Goal: Task Accomplishment & Management: Manage account settings

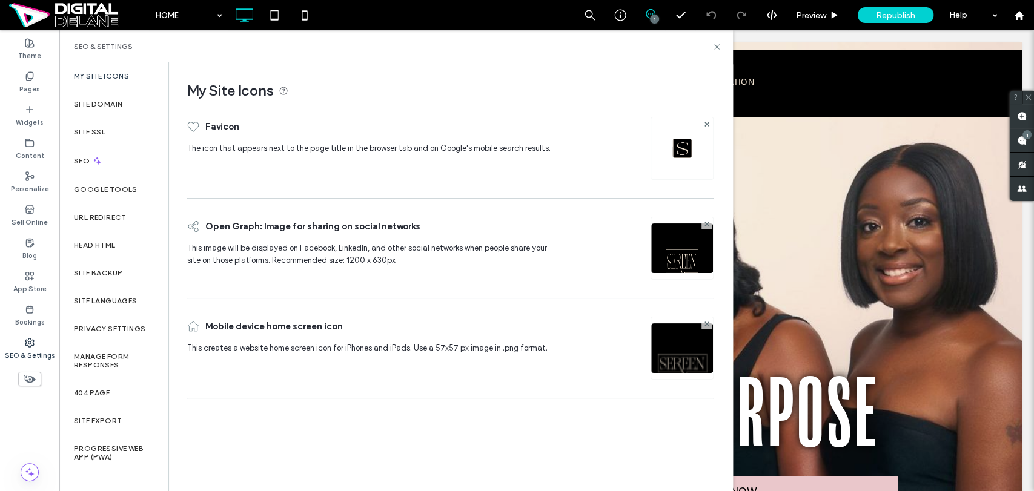
click at [135, 192] on label "Google Tools" at bounding box center [106, 189] width 64 height 8
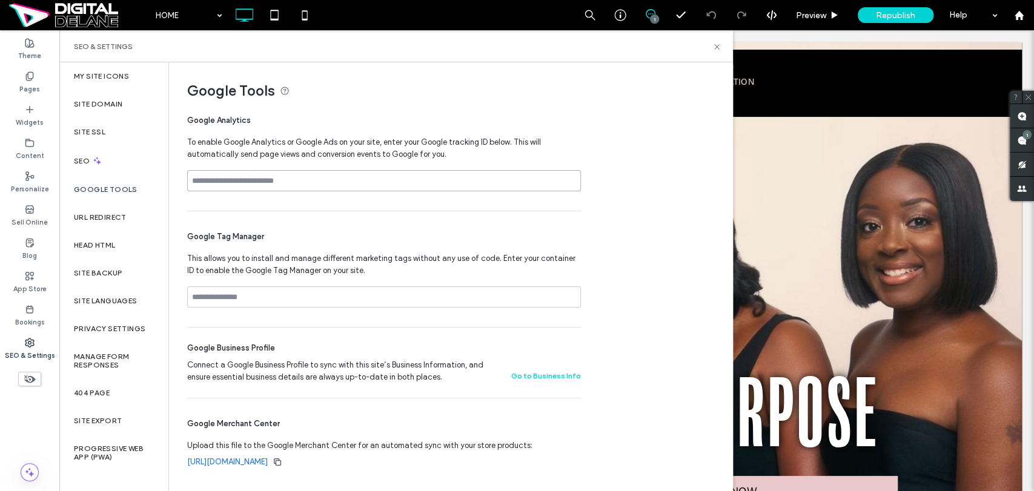
click at [243, 179] on input at bounding box center [384, 180] width 394 height 21
click at [263, 183] on input at bounding box center [384, 180] width 394 height 21
paste input "**********"
type input "**********"
click at [116, 184] on div "Google Tools" at bounding box center [113, 190] width 109 height 28
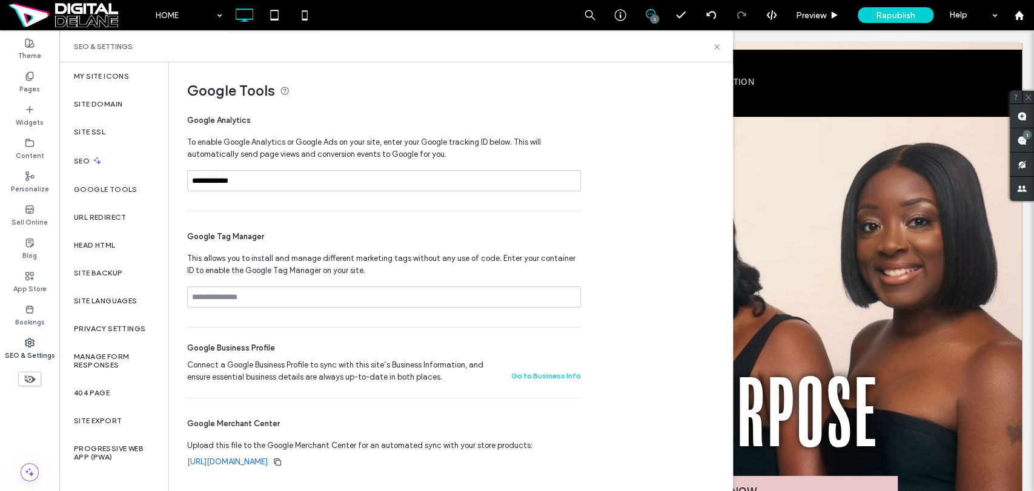
click at [116, 218] on label "URL Redirect" at bounding box center [100, 217] width 53 height 8
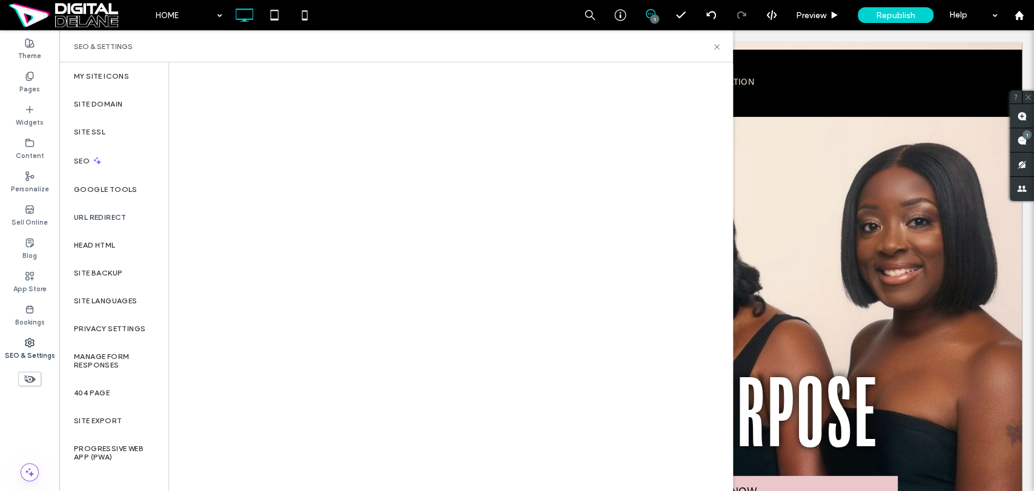
click at [122, 181] on div "Google Tools" at bounding box center [113, 190] width 109 height 28
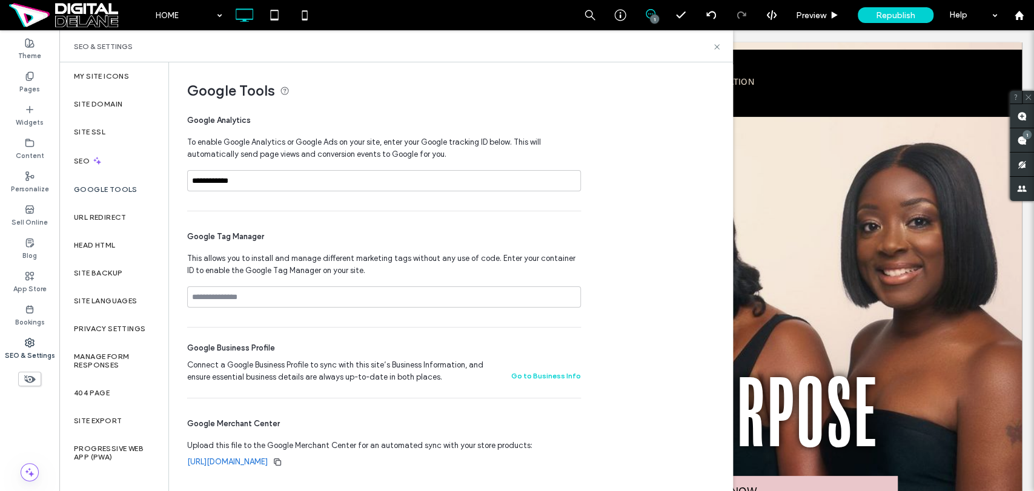
click at [794, 219] on div "WE ARE HAIR WITH A PURPOSE BOOK A CONSULTATION Click To Paste SHOP NOW Click To…" at bounding box center [547, 306] width 727 height 528
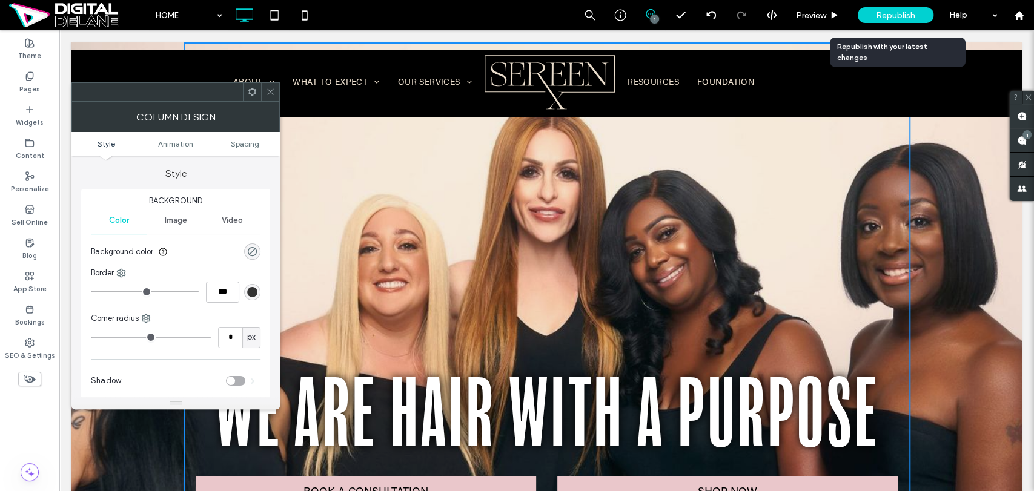
click at [883, 24] on div "Republish" at bounding box center [896, 15] width 76 height 30
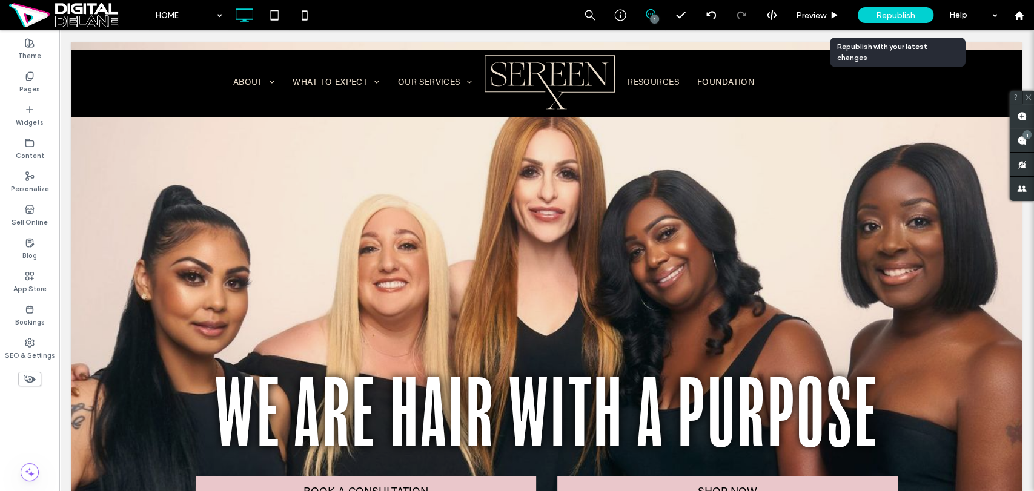
click at [901, 19] on span "Republish" at bounding box center [895, 15] width 39 height 10
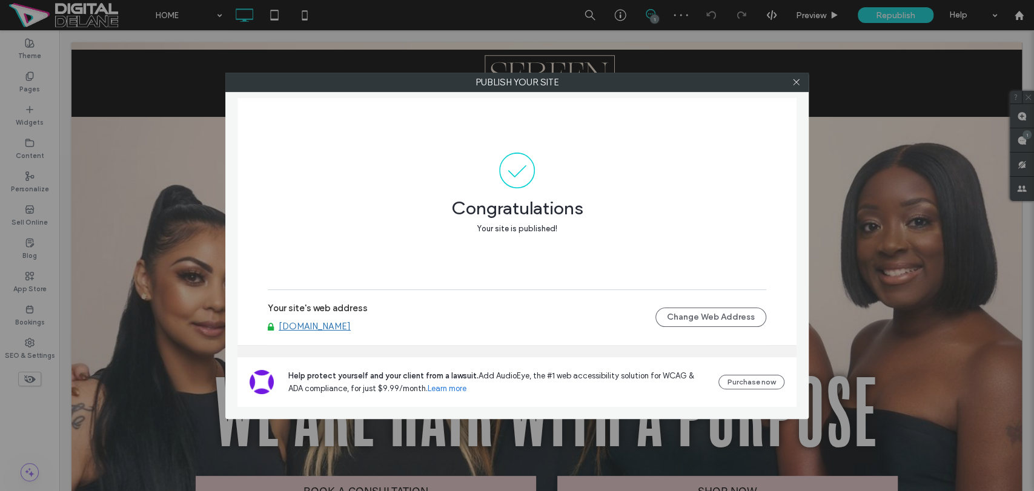
click at [793, 85] on icon at bounding box center [796, 82] width 9 height 9
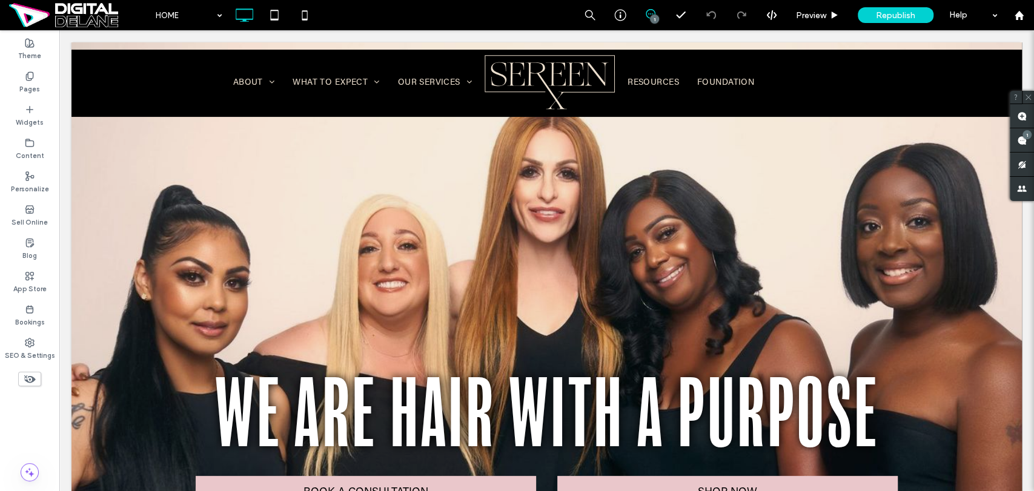
click at [34, 345] on icon at bounding box center [30, 343] width 10 height 10
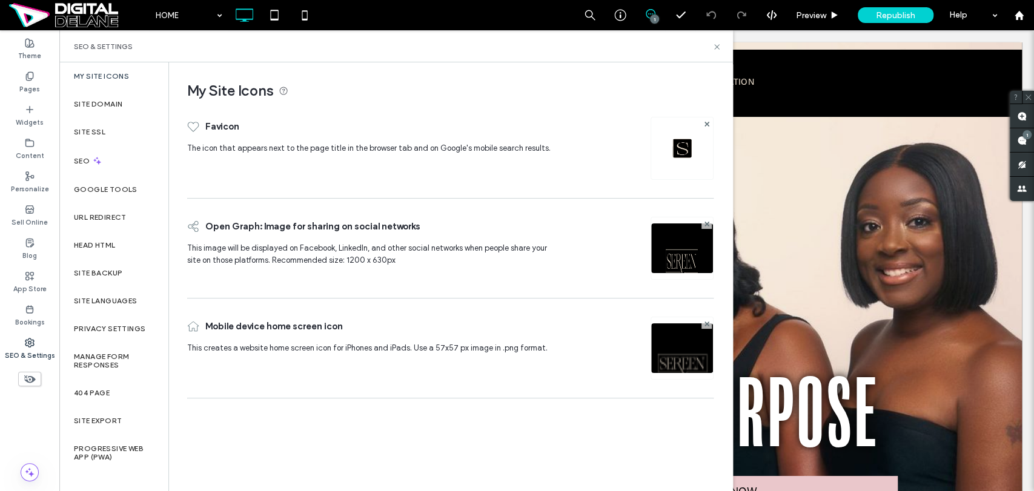
click at [130, 193] on label "Google Tools" at bounding box center [106, 189] width 64 height 8
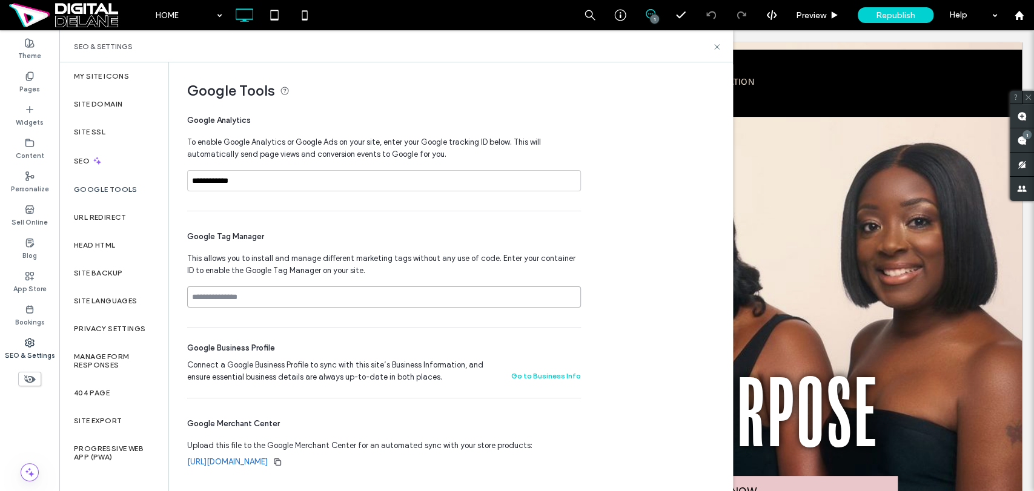
click at [248, 298] on input at bounding box center [384, 297] width 394 height 21
type input "**********"
click at [121, 190] on label "Google Tools" at bounding box center [106, 189] width 64 height 8
click at [105, 220] on label "URL Redirect" at bounding box center [100, 217] width 53 height 8
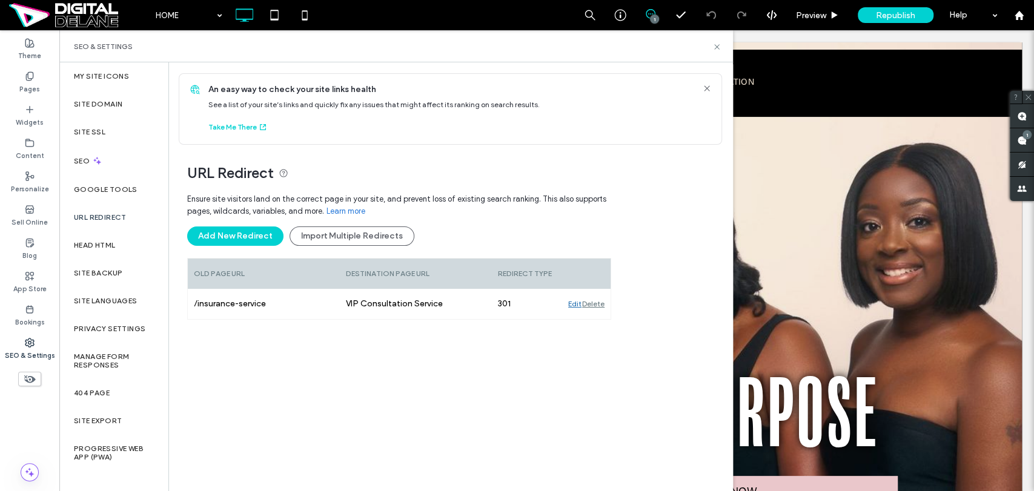
click at [116, 193] on label "Google Tools" at bounding box center [106, 189] width 64 height 8
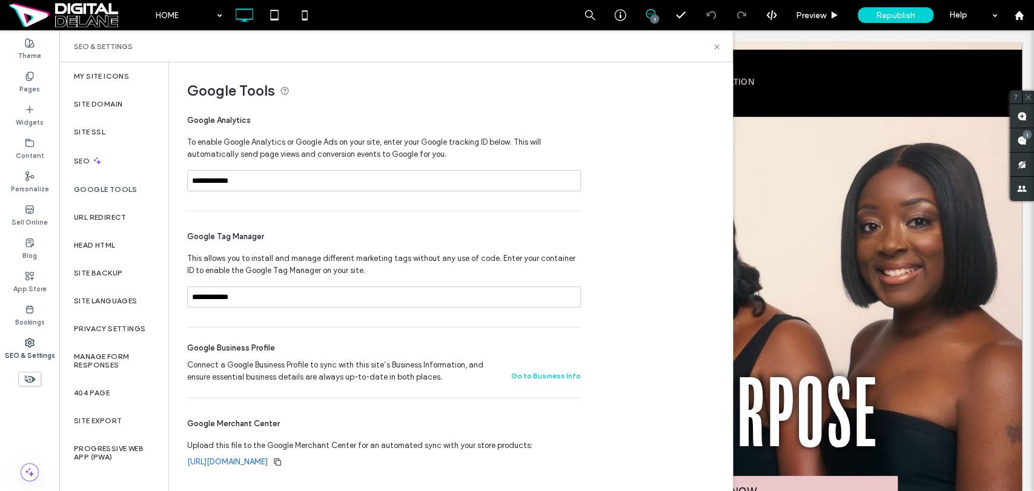
click at [107, 217] on label "URL Redirect" at bounding box center [100, 217] width 53 height 8
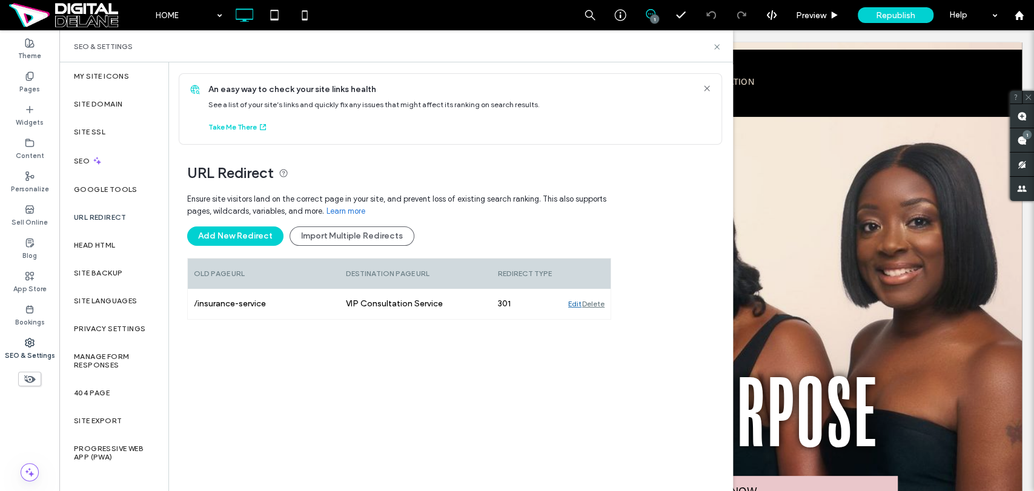
click at [572, 303] on div "Edit" at bounding box center [574, 304] width 13 height 30
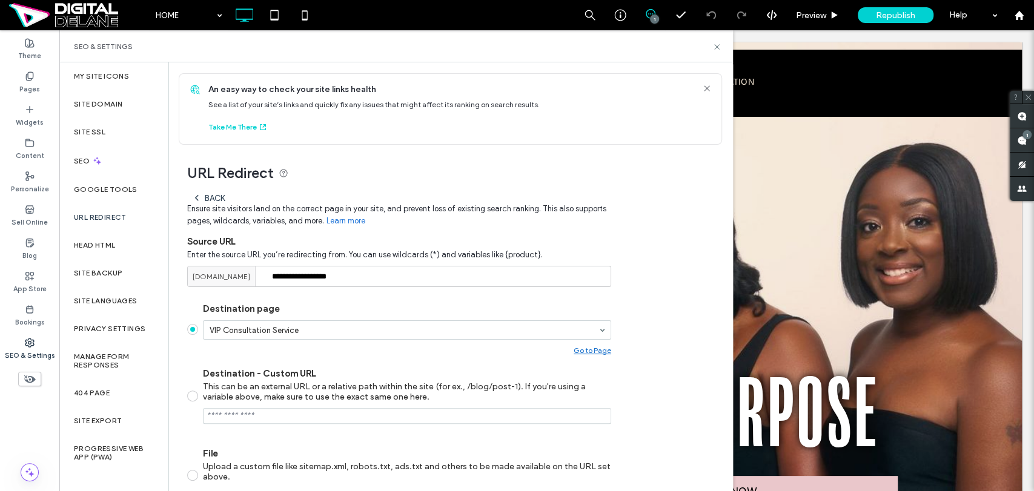
click at [200, 197] on icon at bounding box center [197, 198] width 10 height 10
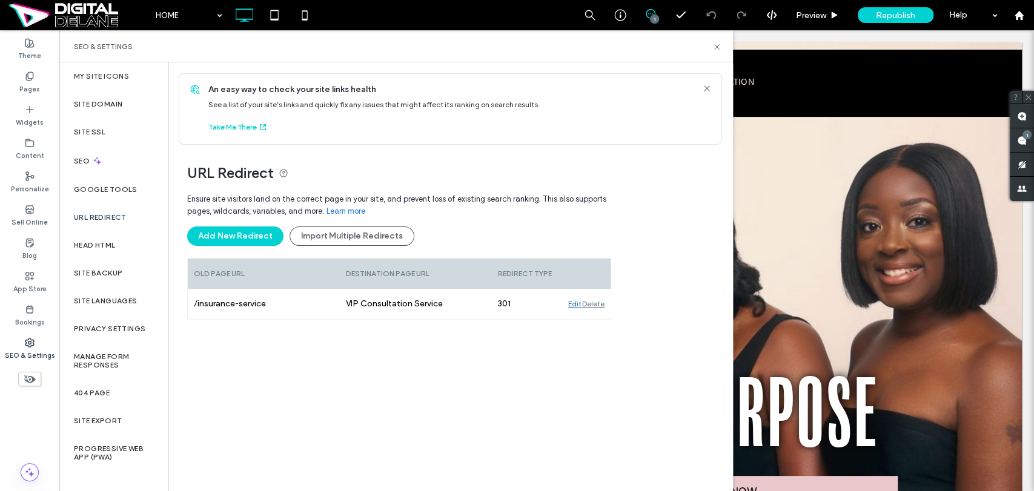
click at [30, 79] on use at bounding box center [29, 76] width 7 height 8
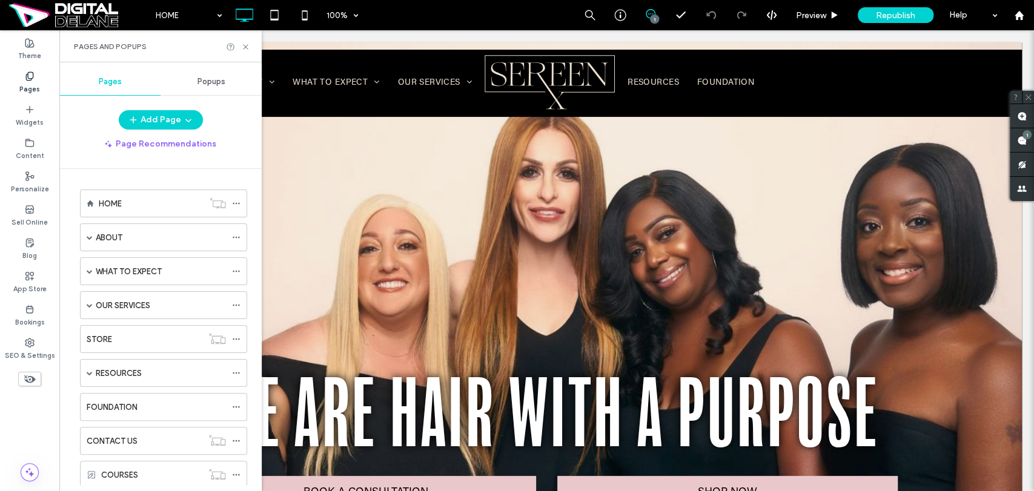
click at [137, 247] on div "ABOUT" at bounding box center [161, 237] width 130 height 27
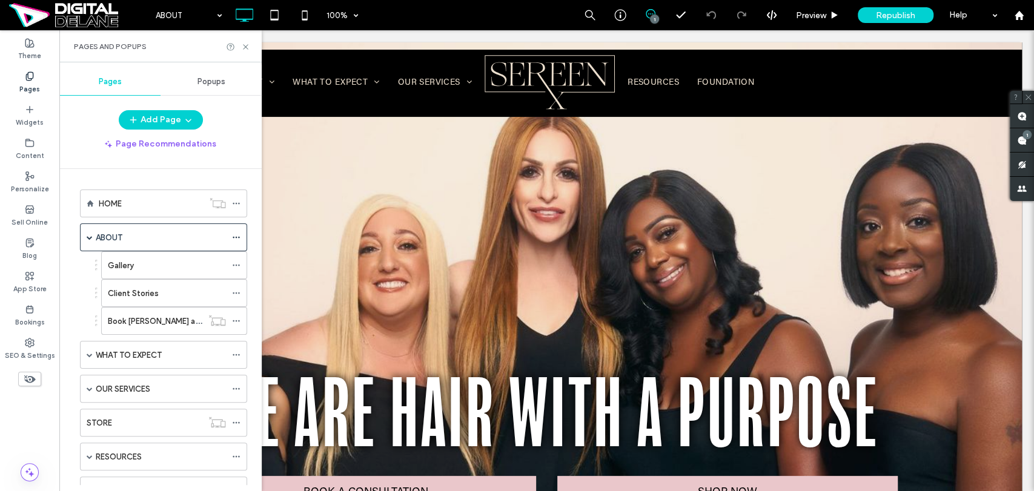
click at [133, 366] on div at bounding box center [517, 245] width 1034 height 491
click at [136, 353] on div at bounding box center [517, 245] width 1034 height 491
click at [897, 13] on div at bounding box center [517, 245] width 1034 height 491
click at [896, 15] on span "Republish" at bounding box center [895, 15] width 39 height 10
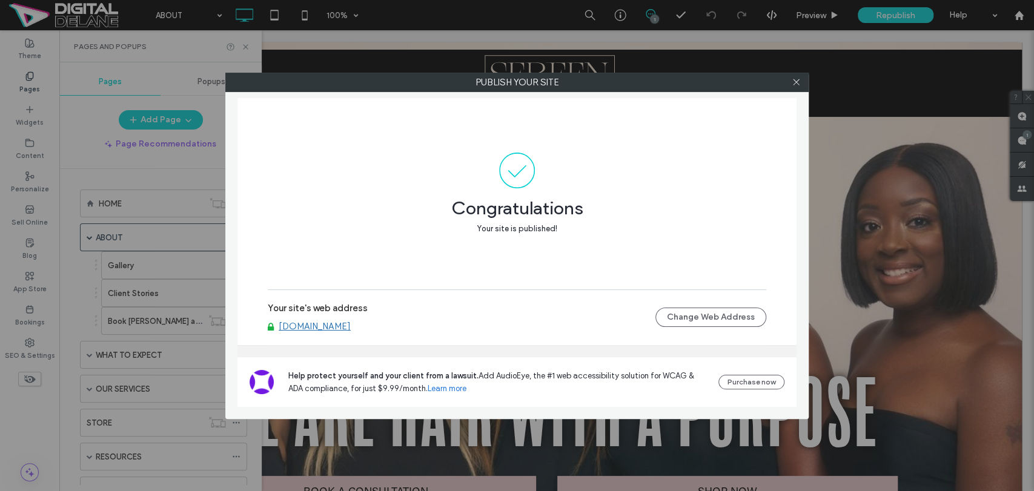
click at [800, 83] on div at bounding box center [796, 82] width 18 height 18
click at [126, 287] on div "Publish your site Congratulations Your site is published! Your site's web addre…" at bounding box center [517, 245] width 1034 height 491
click at [798, 79] on icon at bounding box center [796, 82] width 9 height 9
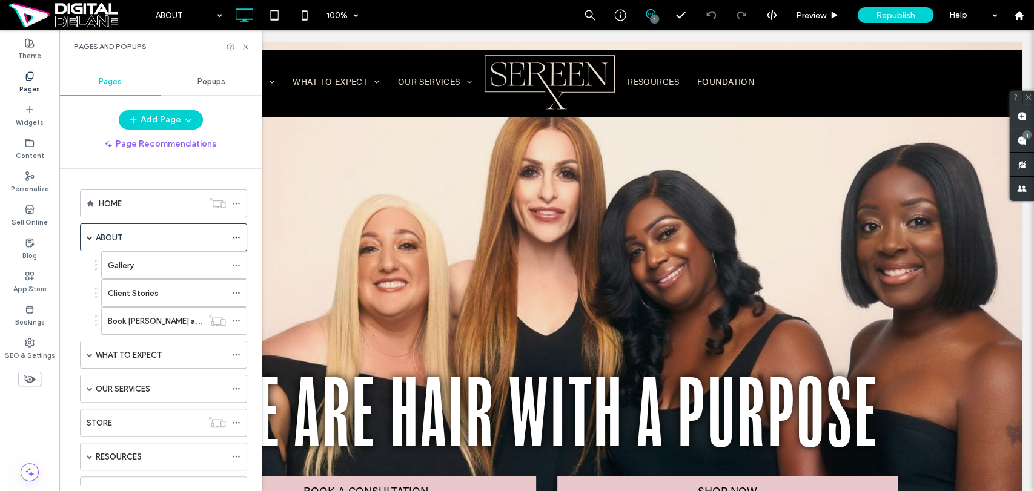
click at [153, 388] on div "OUR SERVICES" at bounding box center [161, 389] width 130 height 13
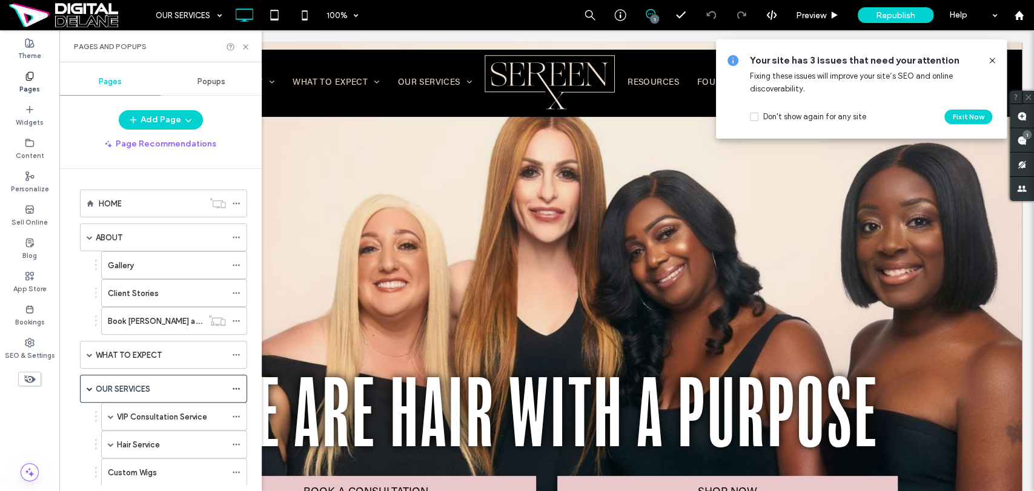
click at [164, 416] on div at bounding box center [517, 245] width 1034 height 491
click at [173, 420] on label "VIP Consultation Service" at bounding box center [162, 416] width 90 height 21
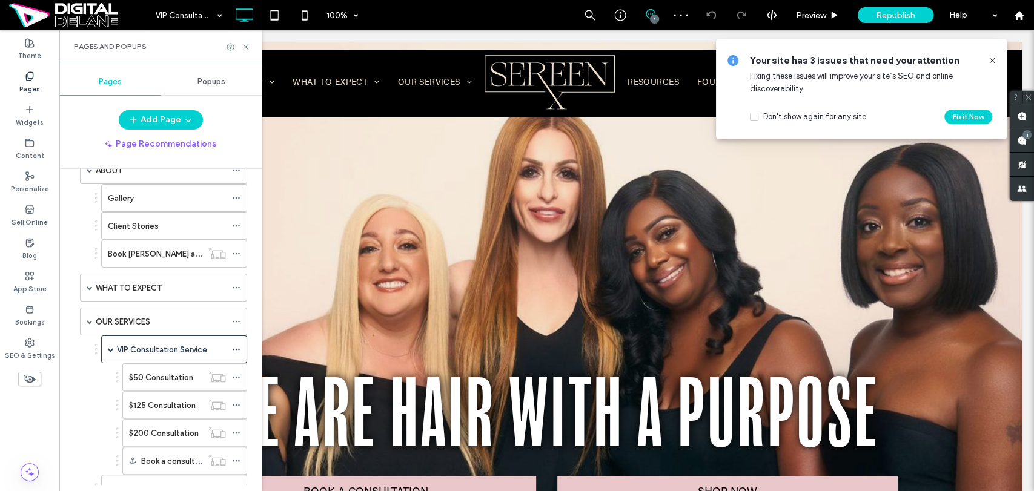
scroll to position [269, 0]
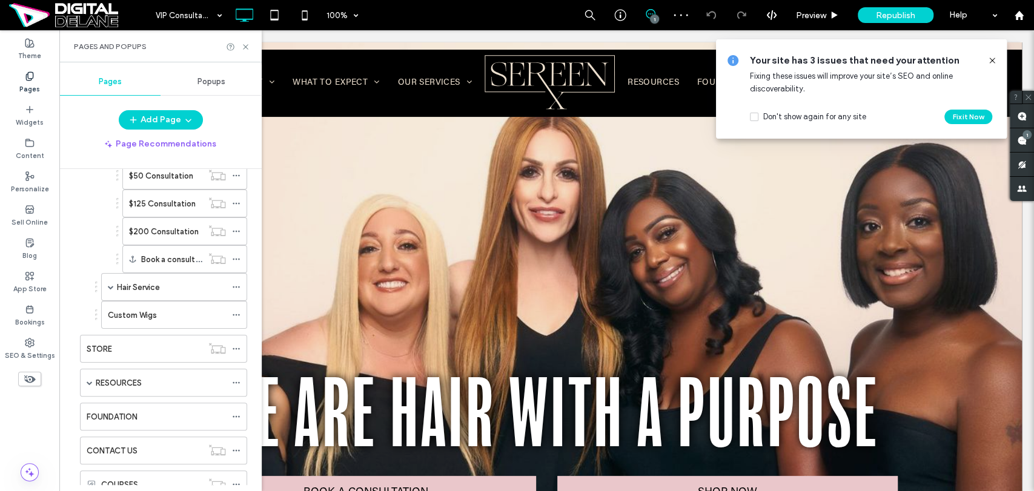
click at [170, 251] on label "Book a consultation" at bounding box center [177, 259] width 73 height 21
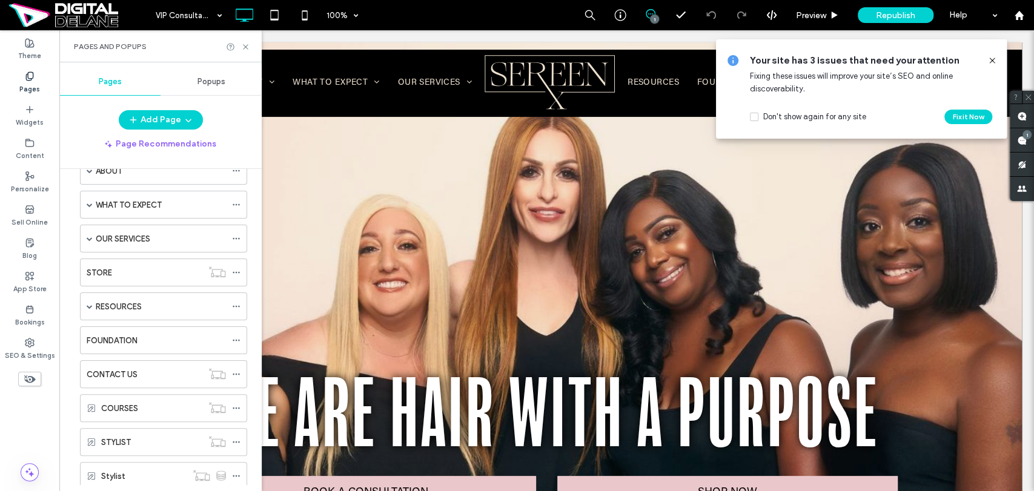
scroll to position [67, 0]
click at [154, 243] on div "OUR SERVICES" at bounding box center [161, 238] width 130 height 13
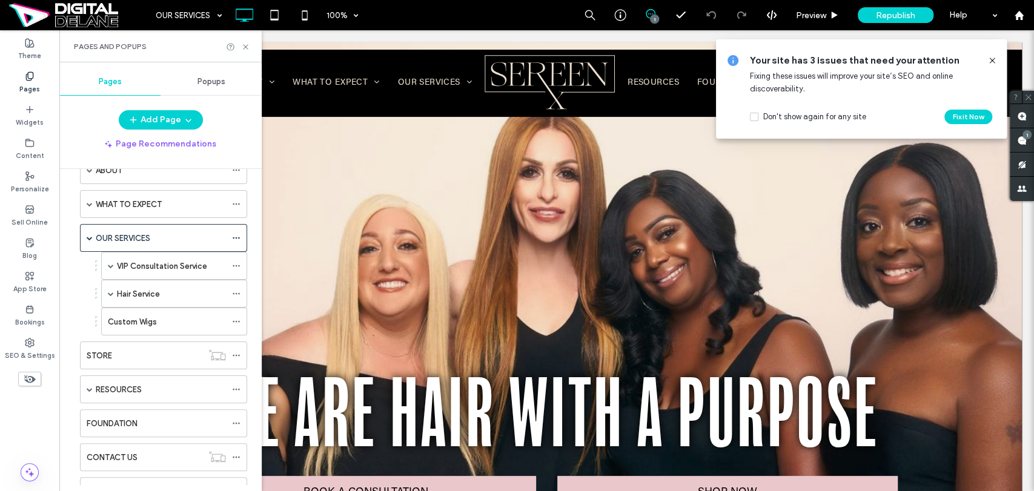
click at [167, 291] on div at bounding box center [517, 245] width 1034 height 491
click at [111, 290] on div at bounding box center [517, 245] width 1034 height 491
click at [113, 290] on div at bounding box center [517, 245] width 1034 height 491
click at [990, 59] on div at bounding box center [517, 245] width 1034 height 491
click at [155, 297] on div at bounding box center [517, 245] width 1034 height 491
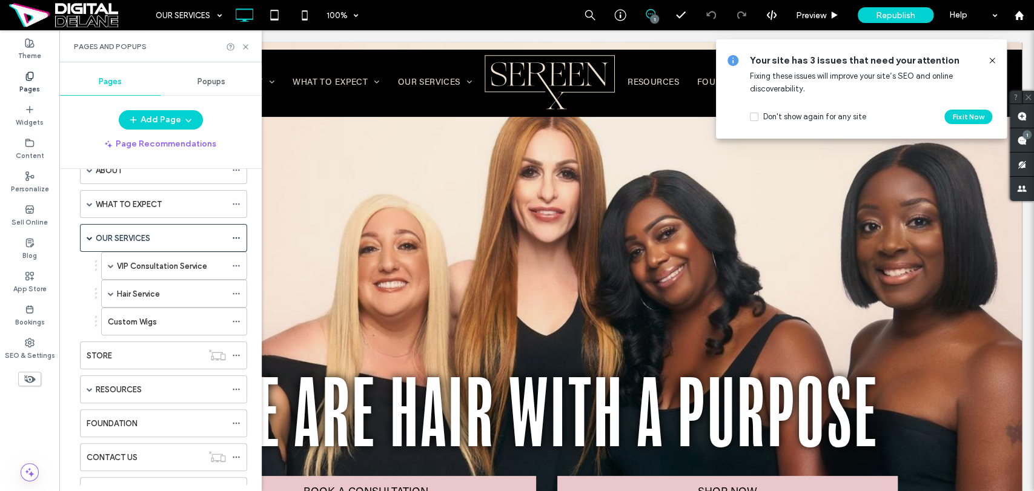
click at [163, 317] on div at bounding box center [517, 245] width 1034 height 491
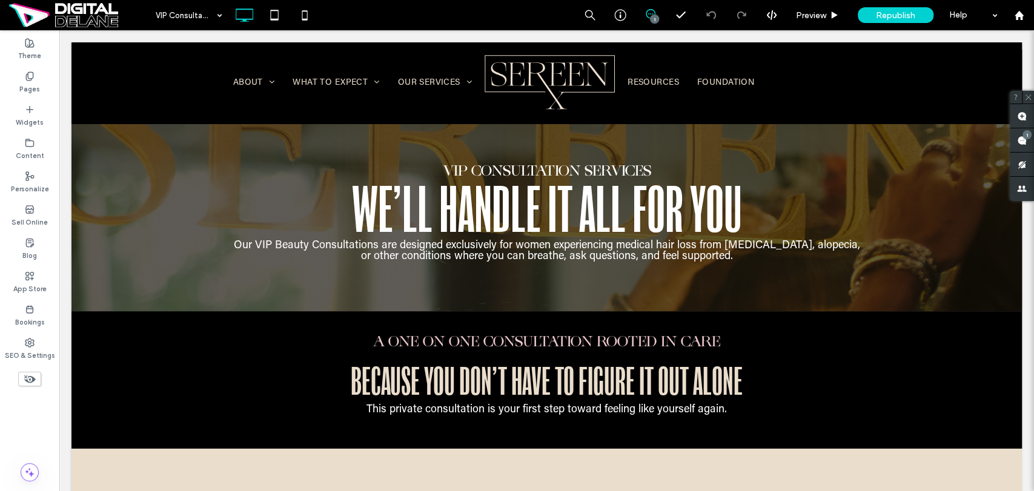
click at [37, 70] on div "Pages" at bounding box center [29, 82] width 59 height 33
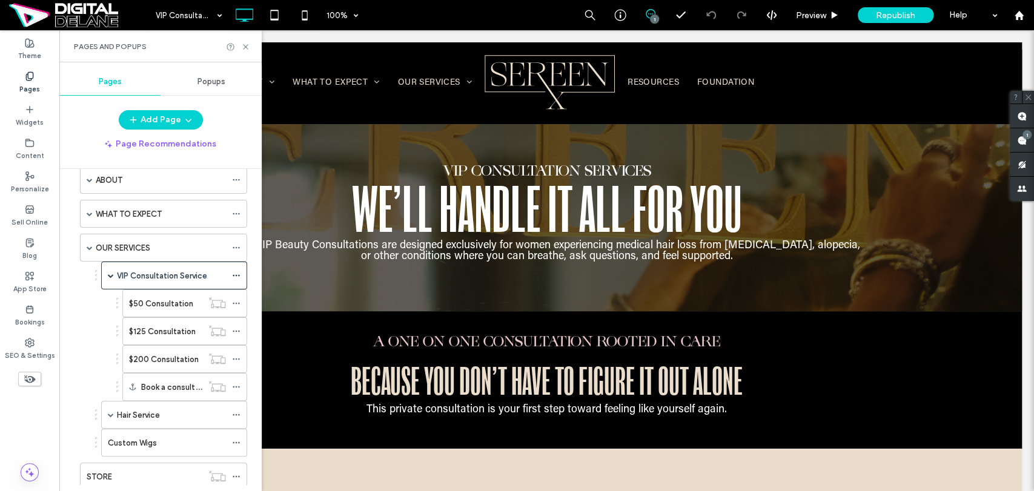
scroll to position [134, 0]
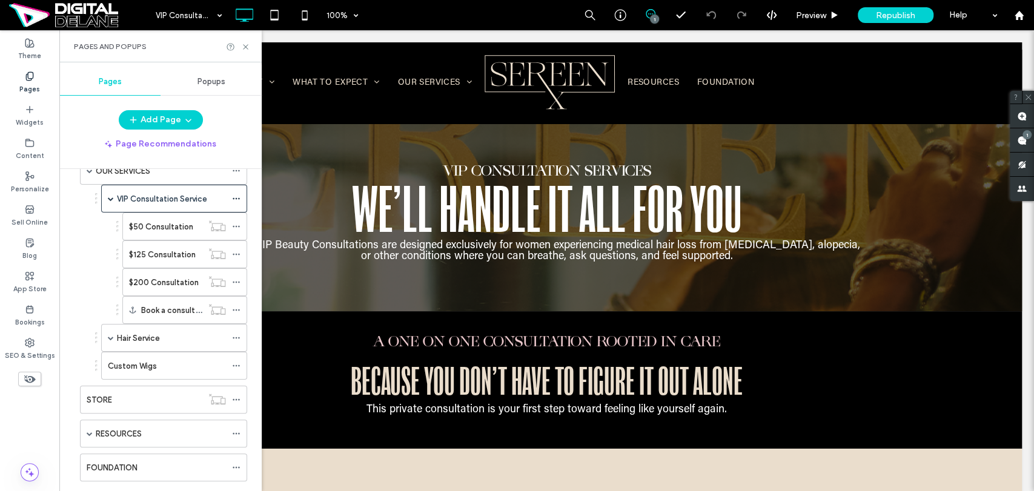
click at [113, 342] on span at bounding box center [111, 338] width 6 height 27
click at [152, 362] on label "Thank You" at bounding box center [147, 366] width 37 height 21
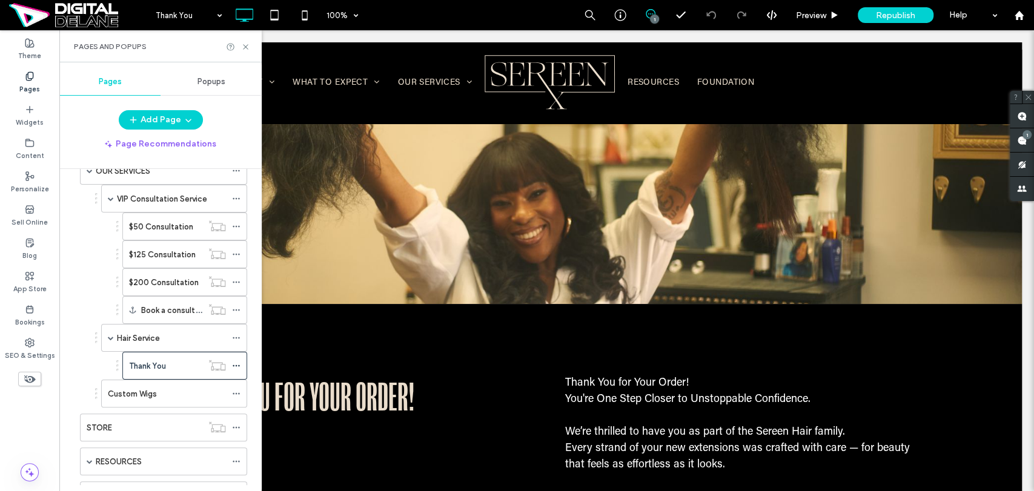
click at [34, 345] on icon at bounding box center [30, 343] width 10 height 10
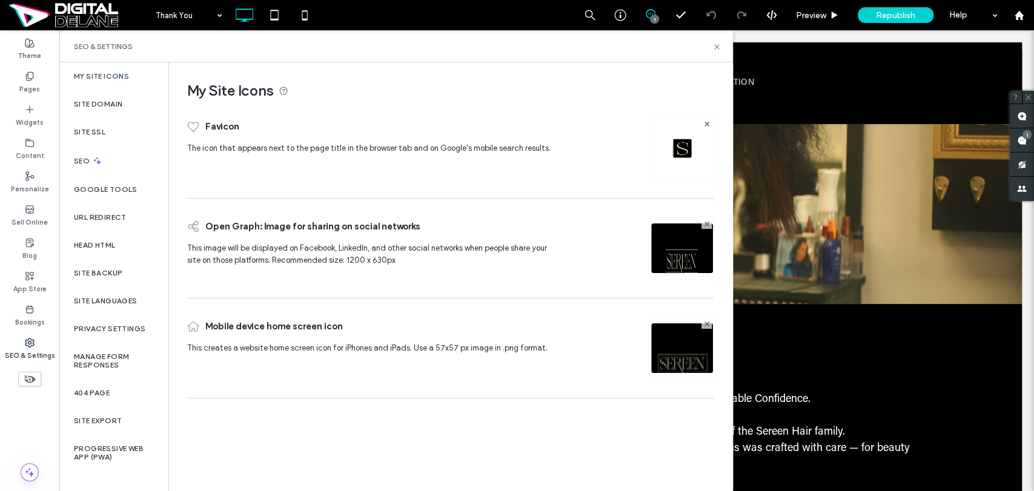
click at [116, 185] on label "Google Tools" at bounding box center [106, 189] width 64 height 8
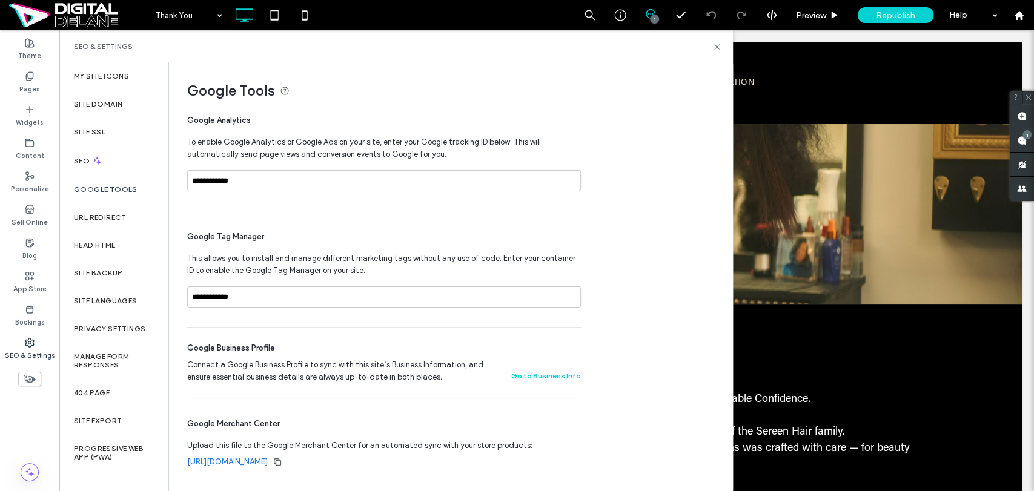
click at [38, 340] on div "SEO & Settings" at bounding box center [29, 349] width 59 height 33
click at [42, 273] on div "App Store" at bounding box center [29, 282] width 59 height 33
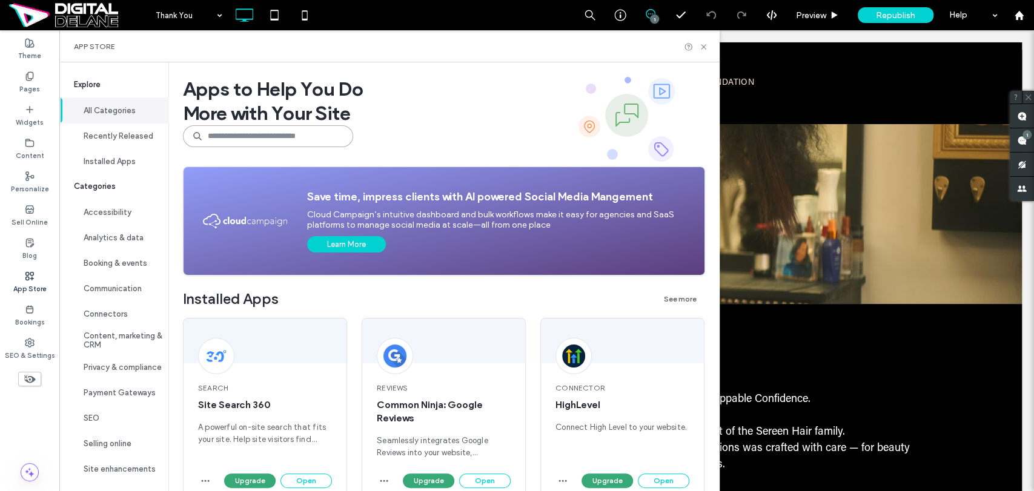
click at [291, 144] on input at bounding box center [268, 136] width 170 height 22
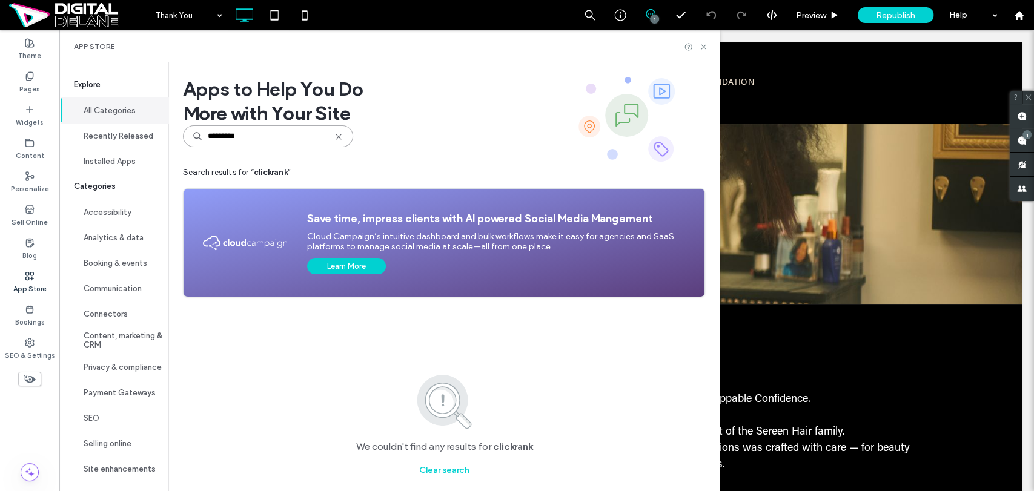
type input "*********"
click at [708, 47] on icon at bounding box center [703, 46] width 9 height 9
